Goal: Task Accomplishment & Management: Manage account settings

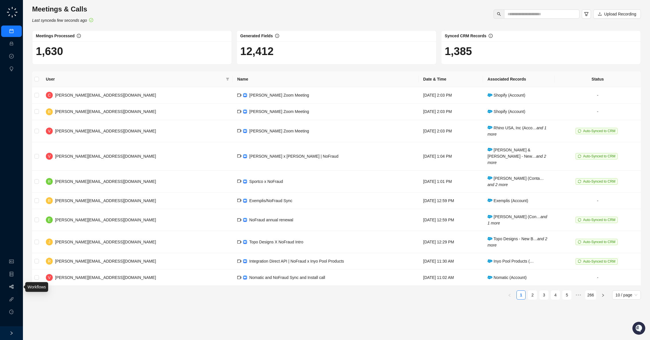
click at [17, 287] on link "Workflows" at bounding box center [26, 286] width 18 height 5
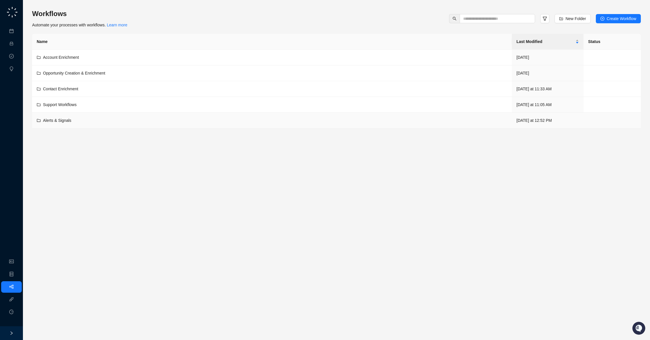
click at [66, 120] on span "Alerts & Signals" at bounding box center [57, 120] width 28 height 5
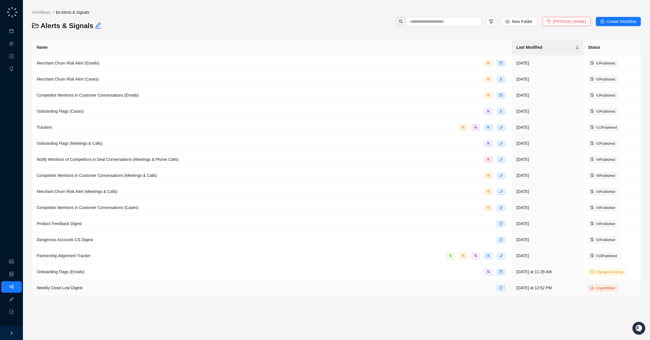
click at [174, 280] on td "Weekly Close Lost DIgest" at bounding box center [272, 288] width 480 height 16
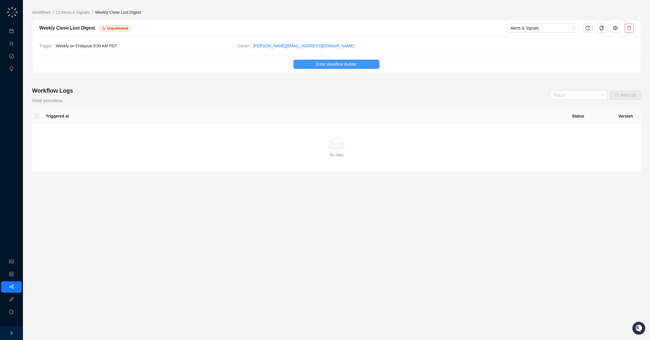
click at [334, 64] on span "Enter Workflow Builder" at bounding box center [336, 64] width 41 height 6
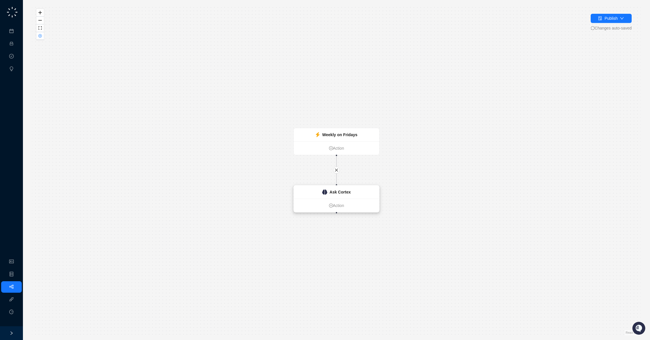
click at [341, 192] on strong "Ask Cortex" at bounding box center [339, 192] width 21 height 5
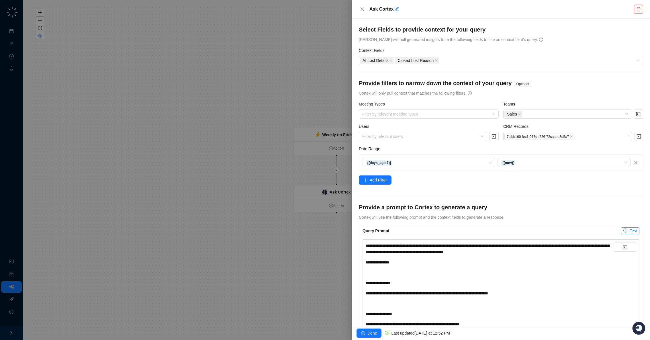
click at [632, 233] on span "Test" at bounding box center [632, 230] width 7 height 6
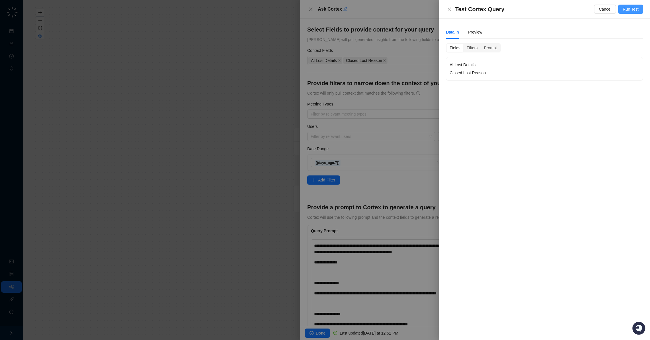
click at [627, 6] on span "Run Test" at bounding box center [630, 9] width 16 height 6
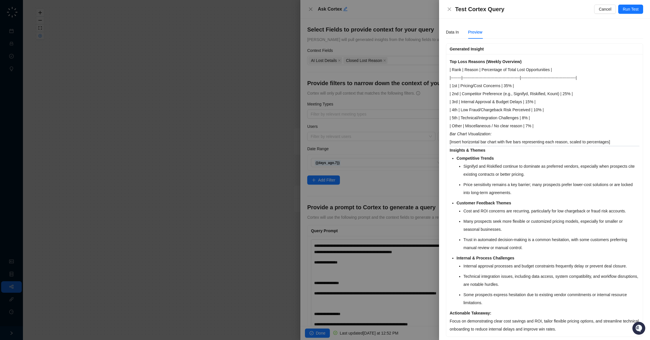
click at [631, 4] on div "Test Cortex Query Cancel Run Test" at bounding box center [544, 9] width 211 height 19
click at [631, 5] on button "Run Test" at bounding box center [630, 9] width 25 height 9
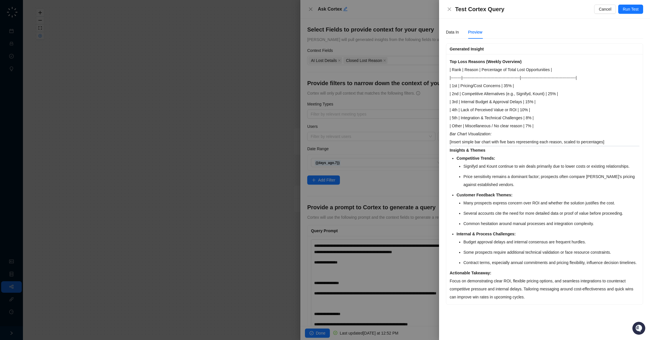
click at [419, 197] on div at bounding box center [325, 170] width 650 height 340
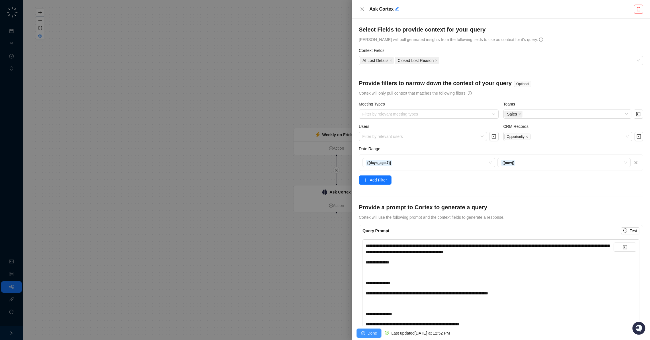
click at [371, 333] on span "Done" at bounding box center [371, 333] width 9 height 6
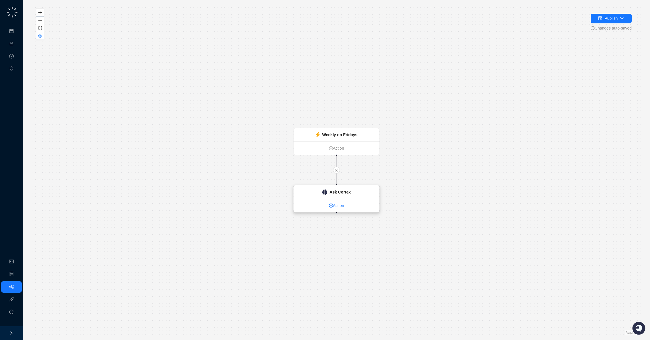
click at [341, 208] on link "Action" at bounding box center [336, 205] width 85 height 6
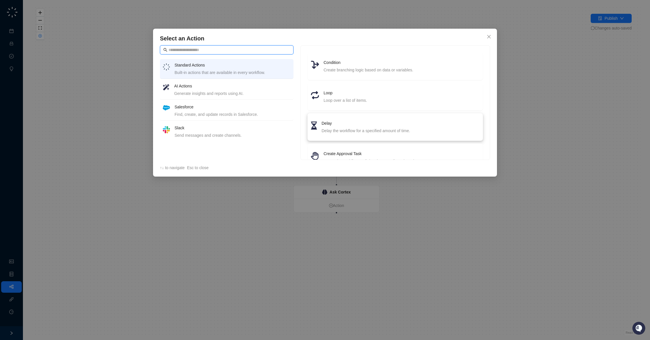
scroll to position [82, 0]
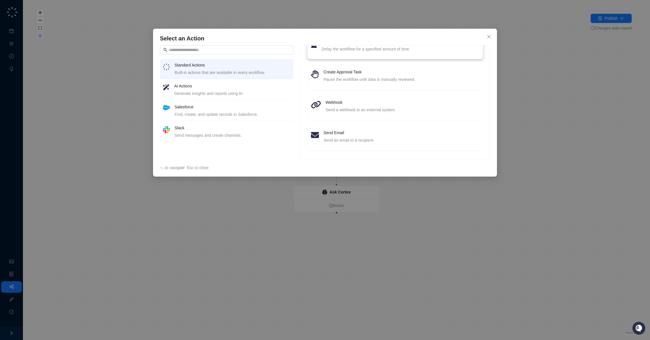
click at [343, 131] on h4 "Send Email" at bounding box center [401, 132] width 156 height 6
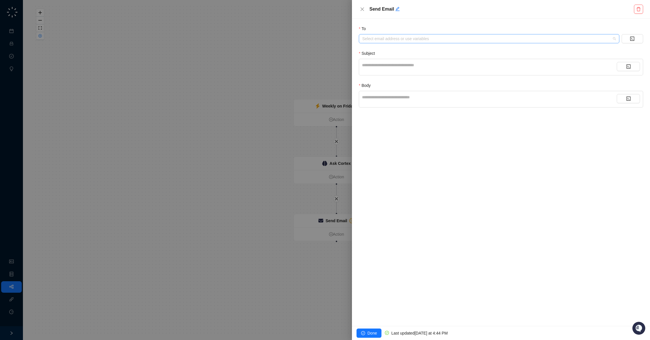
click at [405, 37] on div at bounding box center [486, 39] width 252 height 4
type input "**********"
click at [426, 62] on div "**********" at bounding box center [489, 65] width 255 height 6
click at [402, 96] on div "**********" at bounding box center [489, 97] width 255 height 6
click at [635, 99] on button "button" at bounding box center [627, 98] width 23 height 9
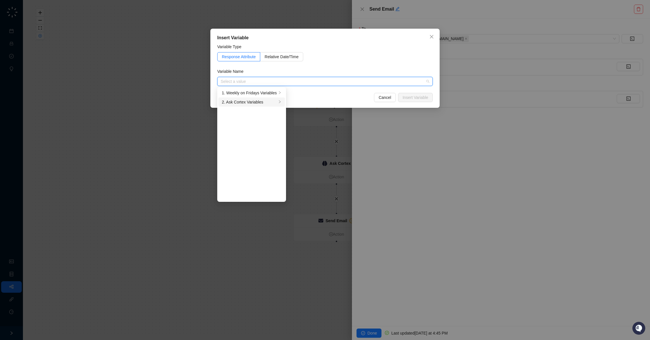
click at [271, 99] on div "2. Ask Cortex Variables" at bounding box center [249, 102] width 55 height 6
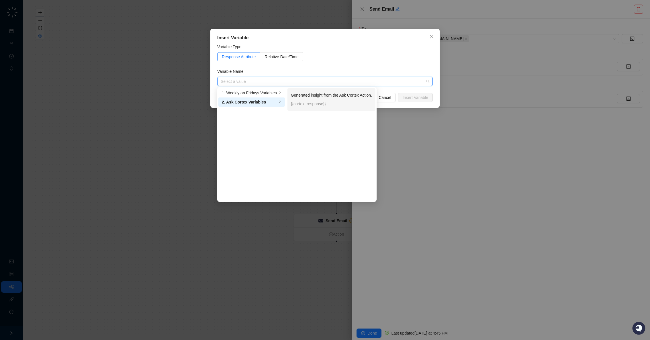
click at [297, 97] on p "Generated insight from the Ask Cortex Action." at bounding box center [331, 95] width 81 height 6
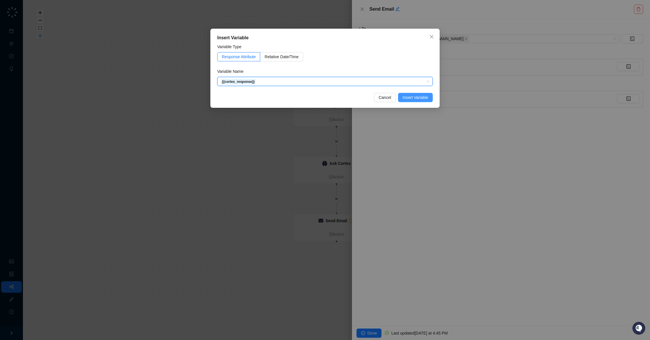
click at [418, 97] on span "Insert Variable" at bounding box center [414, 97] width 25 height 6
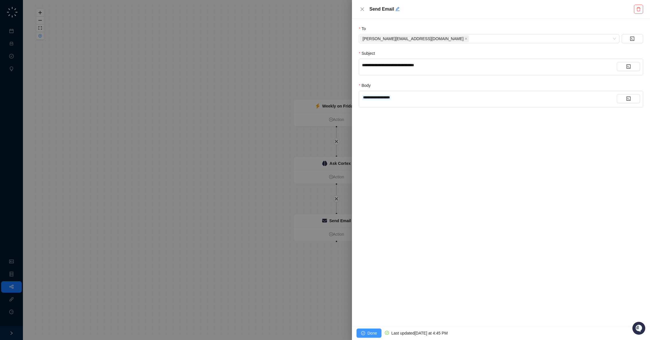
click at [368, 333] on span "Done" at bounding box center [371, 333] width 9 height 6
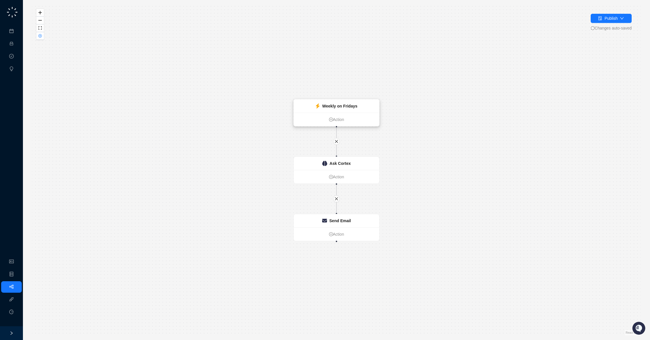
click at [352, 106] on strong "Weekly on Fridays" at bounding box center [339, 106] width 35 height 5
click at [354, 107] on strong "Weekly on Fridays" at bounding box center [339, 106] width 35 height 5
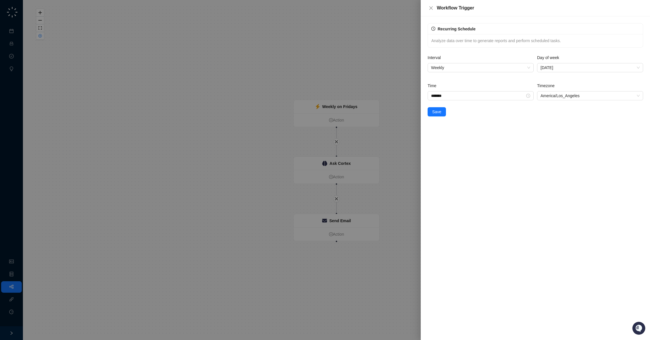
click at [385, 67] on div at bounding box center [325, 170] width 650 height 340
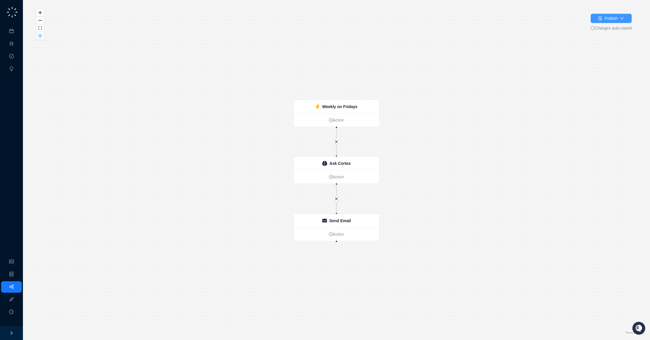
click at [609, 20] on div "Publish" at bounding box center [610, 18] width 13 height 6
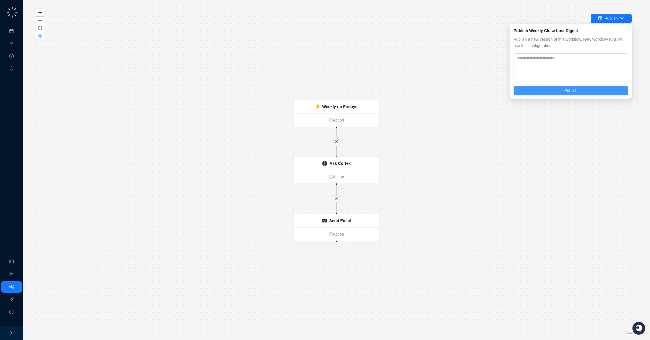
click at [543, 92] on button "Publish" at bounding box center [570, 90] width 115 height 9
